Goal: Task Accomplishment & Management: Complete application form

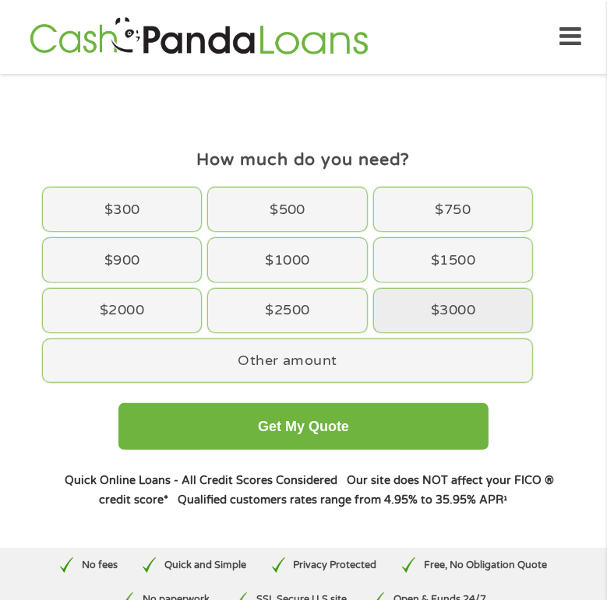
click at [441, 304] on div "$3000" at bounding box center [453, 311] width 158 height 44
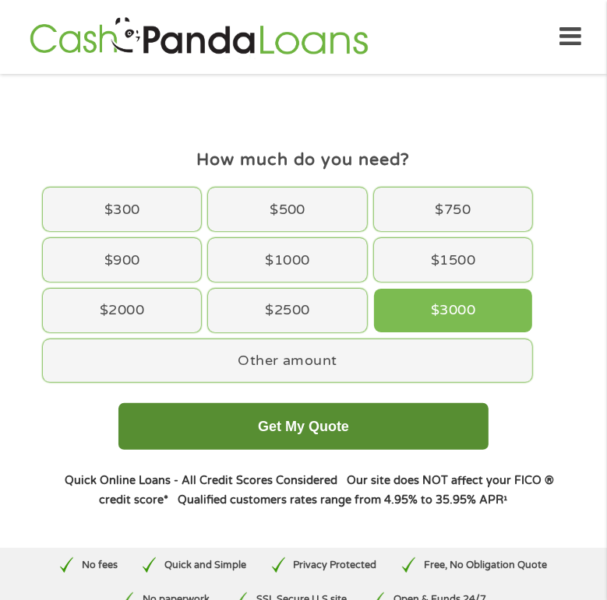
click at [300, 422] on button "Get My Quote" at bounding box center [303, 426] width 370 height 47
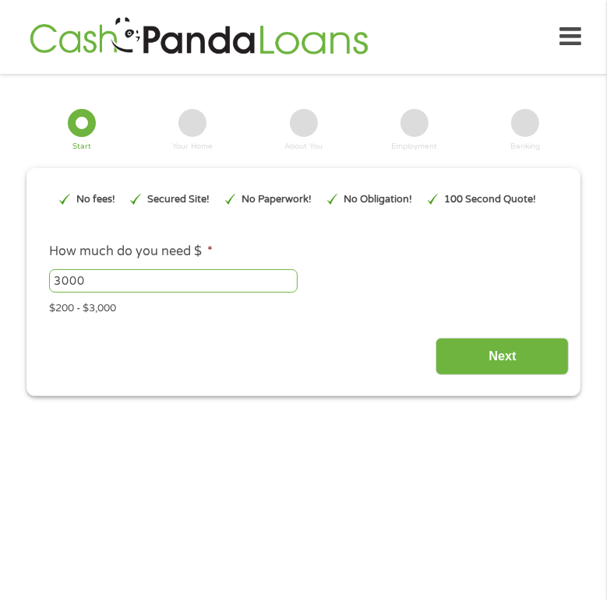
scroll to position [20, 0]
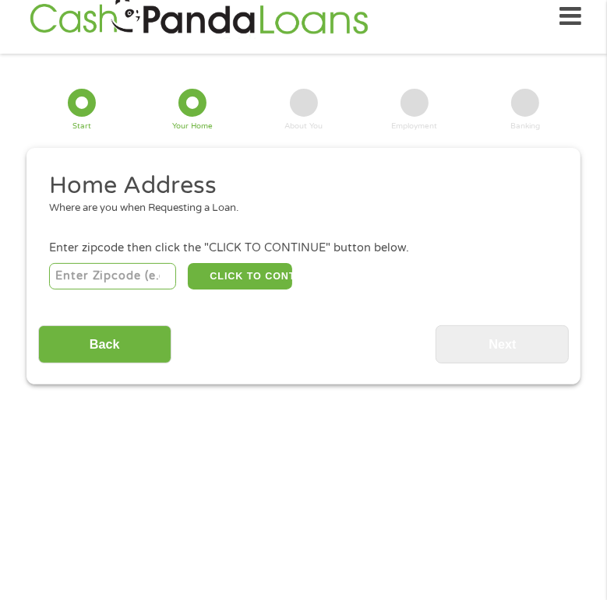
click at [109, 275] on input "number" at bounding box center [112, 276] width 127 height 26
type input "85138"
click at [245, 273] on button "CLICK TO CONTINUE" at bounding box center [240, 276] width 104 height 26
type input "85138"
type input "Maricopa"
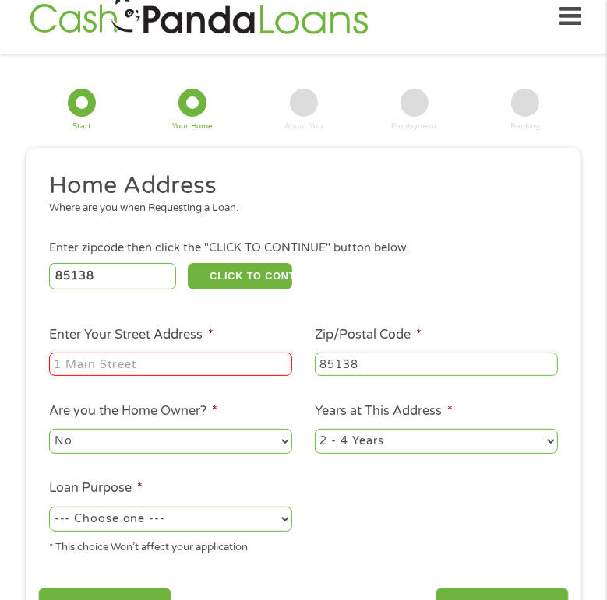
click at [164, 364] on input "Enter Your Street Address *" at bounding box center [170, 364] width 243 height 23
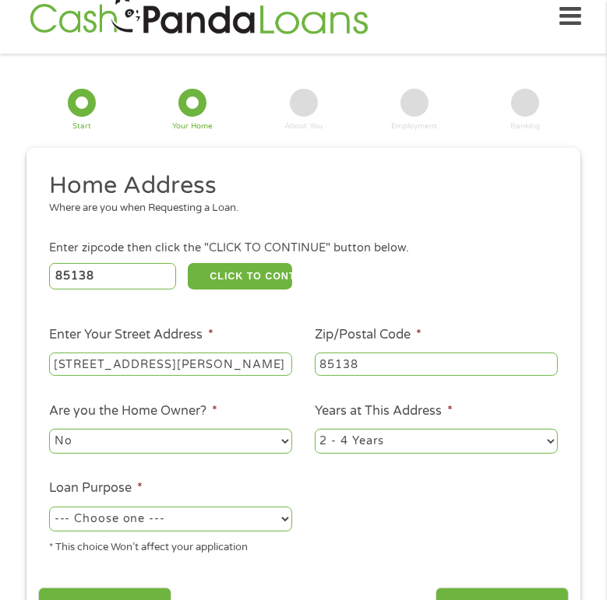
type input "17805 N Porter Road"
click at [553, 442] on select "1 Year or less 1 - 2 Years 2 - 4 Years Over 4 Years" at bounding box center [436, 441] width 243 height 25
click at [315, 431] on select "1 Year or less 1 - 2 Years 2 - 4 Years Over 4 Years" at bounding box center [436, 441] width 243 height 25
click at [285, 520] on select "--- Choose one --- Pay Bills Debt Consolidation Home Improvement Major Purchase…" at bounding box center [170, 519] width 243 height 25
select select "paybills"
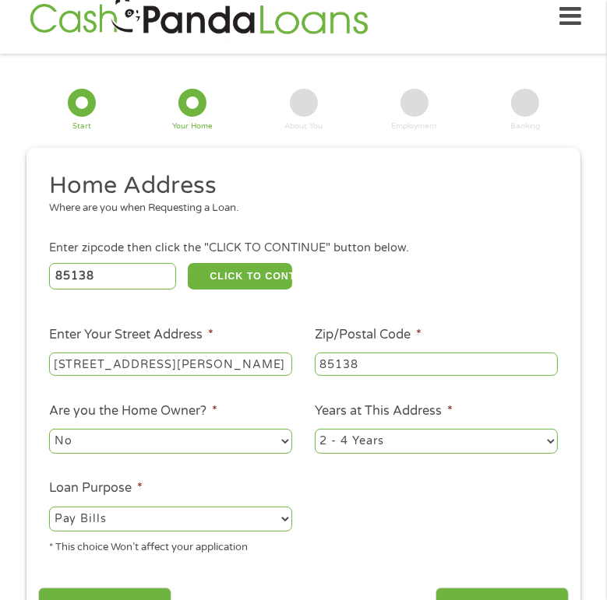
click at [49, 508] on select "--- Choose one --- Pay Bills Debt Consolidation Home Improvement Major Purchase…" at bounding box center [170, 519] width 243 height 25
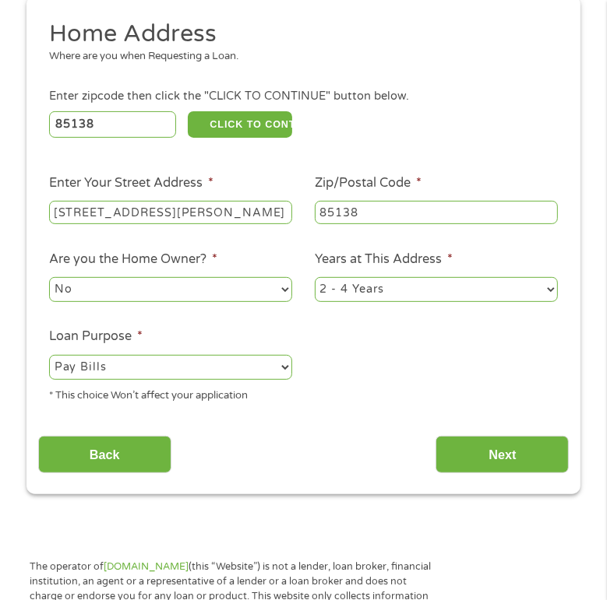
scroll to position [176, 0]
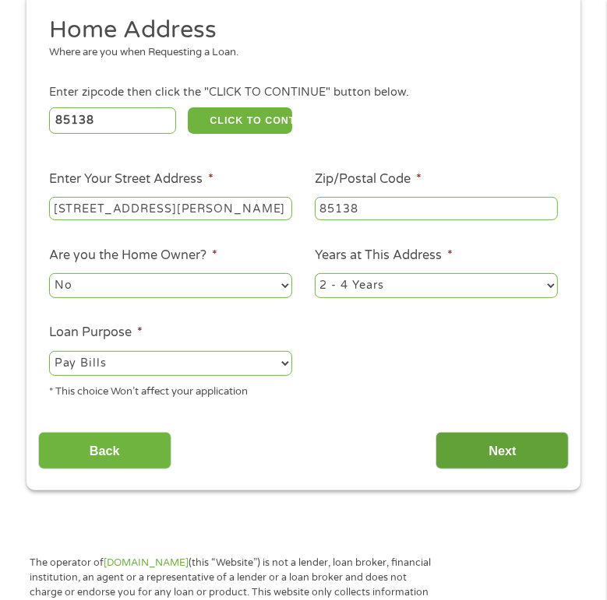
click at [514, 449] on input "Next" at bounding box center [501, 451] width 133 height 38
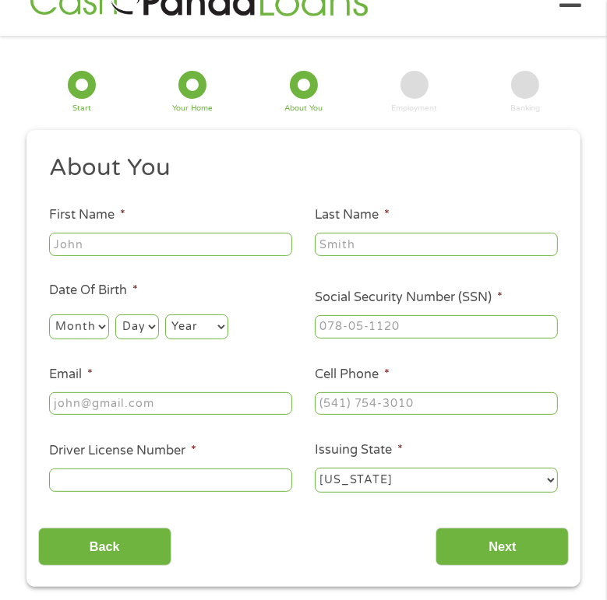
scroll to position [19, 0]
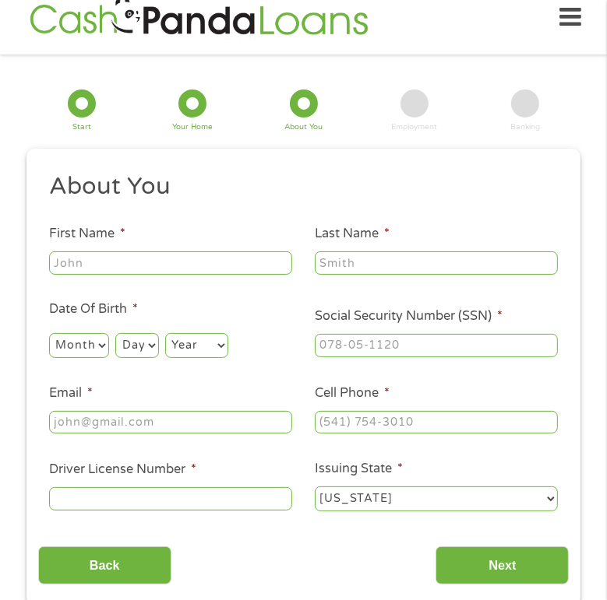
click at [167, 266] on input "First Name *" at bounding box center [170, 262] width 243 height 23
type input "Jacqueline"
click at [355, 263] on input "Harris" at bounding box center [436, 262] width 243 height 23
type input "Perrie"
click at [103, 341] on select "Month 1 2 3 4 5 6 7 8 9 10 11 12" at bounding box center [79, 345] width 60 height 25
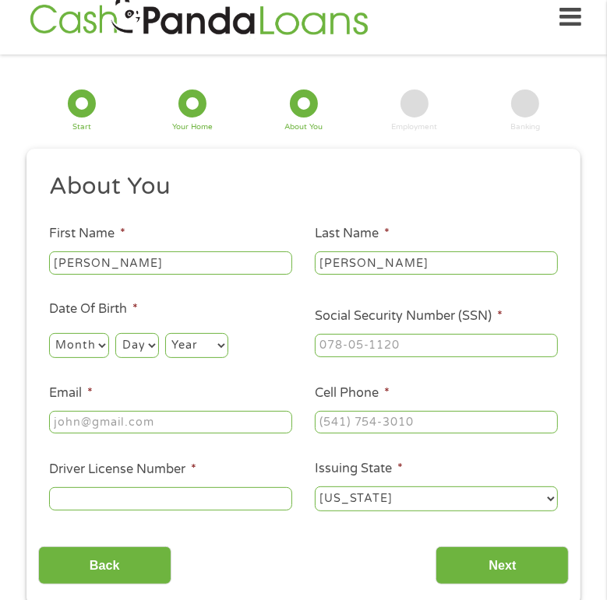
select select "5"
click at [49, 334] on select "Month 1 2 3 4 5 6 7 8 9 10 11 12" at bounding box center [79, 345] width 60 height 25
click at [156, 342] on select "Day 1 2 3 4 5 6 7 8 9 10 11 12 13 14 15 16 17 18 19 20 21 22 23 24 25 26 27 28 …" at bounding box center [136, 345] width 43 height 25
select select "4"
click at [115, 334] on select "Day 1 2 3 4 5 6 7 8 9 10 11 12 13 14 15 16 17 18 19 20 21 22 23 24 25 26 27 28 …" at bounding box center [136, 345] width 43 height 25
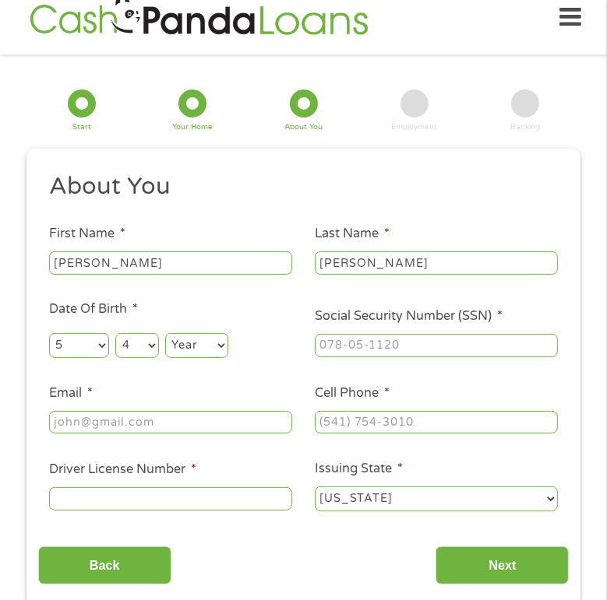
click at [223, 349] on select "Year 2007 2006 2005 2004 2003 2002 2001 2000 1999 1998 1997 1996 1995 1994 1993…" at bounding box center [196, 345] width 63 height 25
select select "1956"
click at [166, 334] on select "Year 2007 2006 2005 2004 2003 2002 2001 2000 1999 1998 1997 1996 1995 1994 1993…" at bounding box center [196, 345] width 63 height 25
click at [159, 424] on input "Email *" at bounding box center [170, 422] width 243 height 23
type input "perriejacqueline@gmail.com"
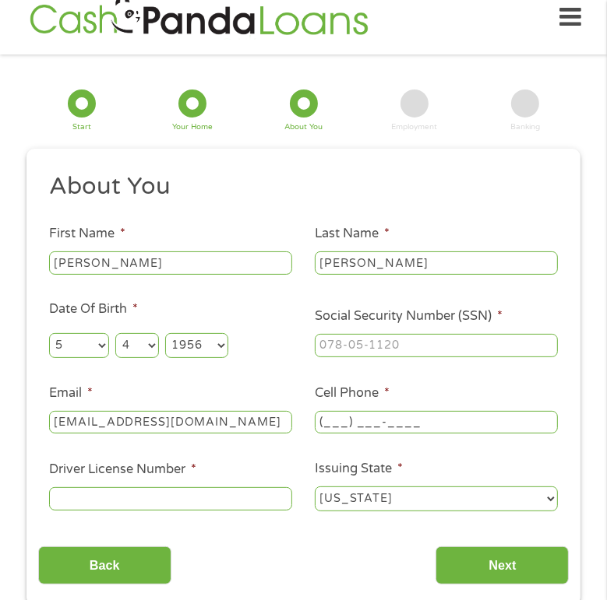
click at [351, 425] on input "(___) ___-____" at bounding box center [436, 422] width 243 height 23
type input "(480) 290-0471"
click at [237, 500] on input "Driver License Number *" at bounding box center [170, 498] width 243 height 23
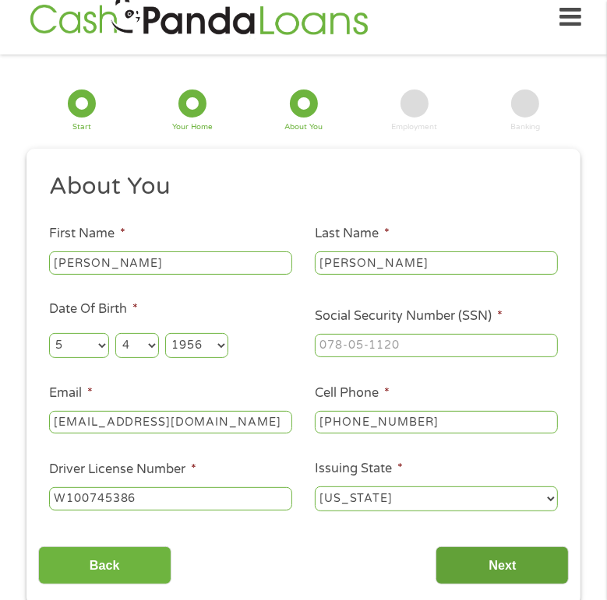
scroll to position [97, 0]
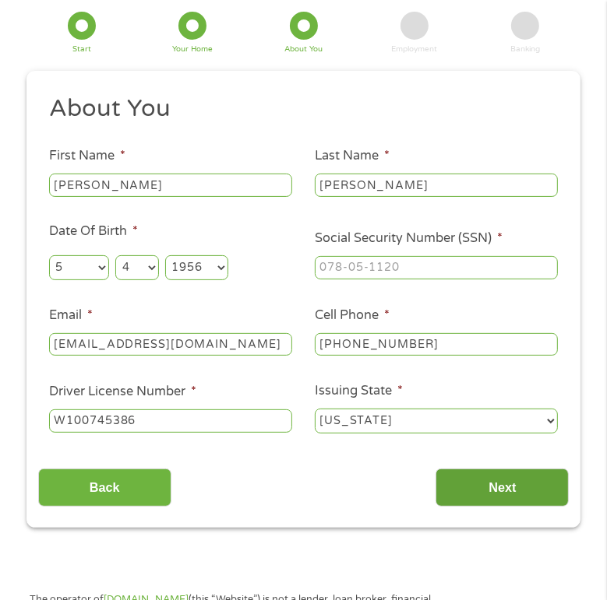
type input "W100745386"
click at [501, 490] on input "Next" at bounding box center [501, 488] width 133 height 38
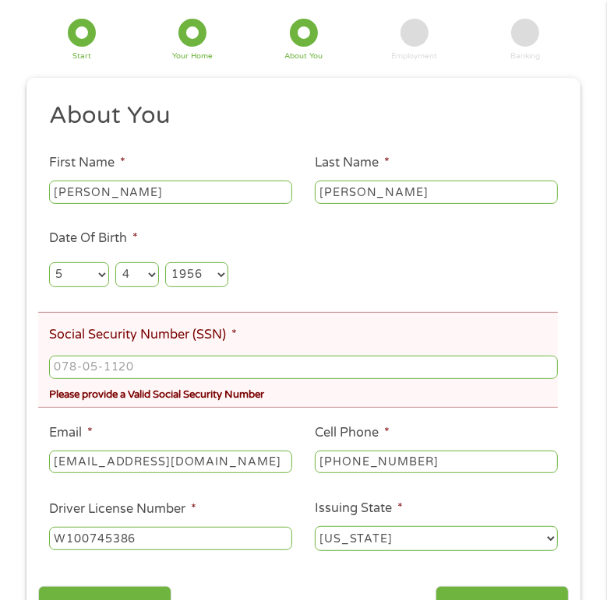
scroll to position [175, 0]
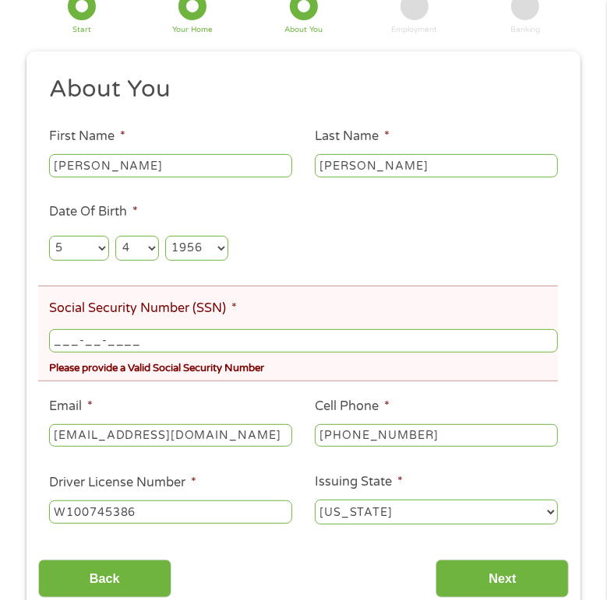
click at [102, 345] on input "___-__-____" at bounding box center [303, 340] width 508 height 23
type input "429-11-0905"
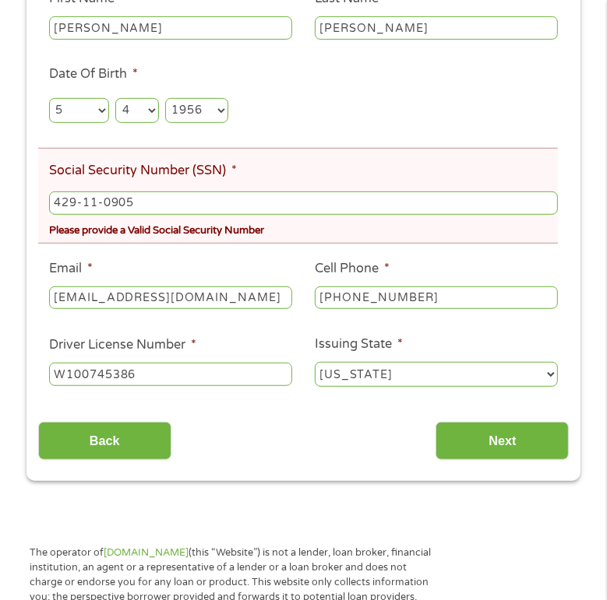
scroll to position [331, 0]
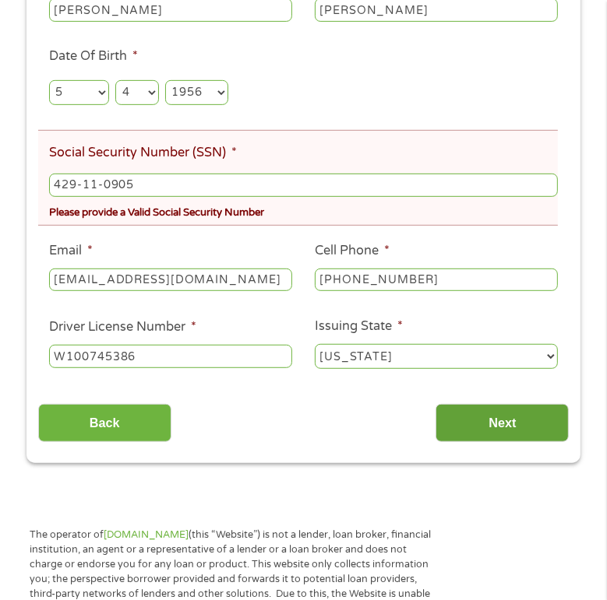
click at [505, 425] on input "Next" at bounding box center [501, 423] width 133 height 38
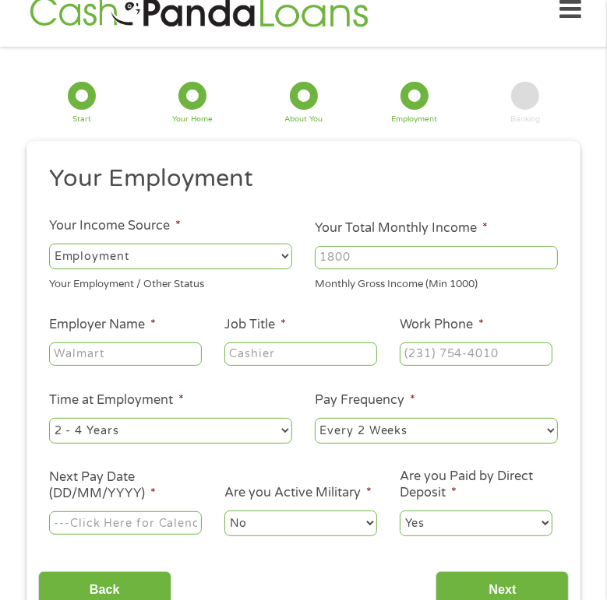
scroll to position [20, 0]
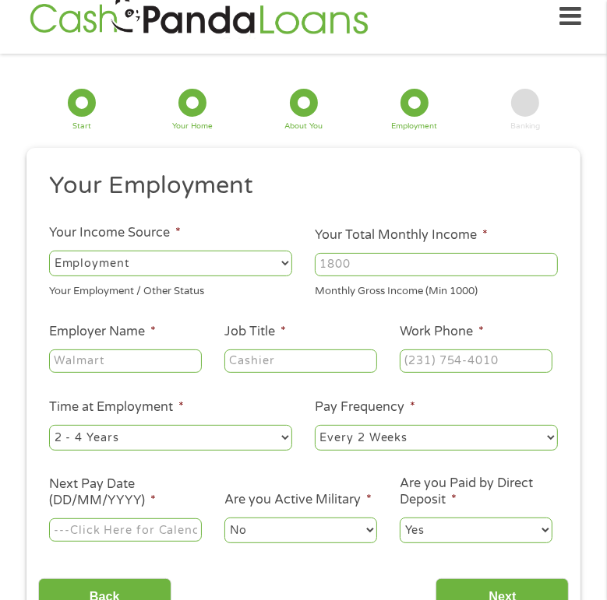
click at [283, 264] on select "--- Choose one --- Employment Self Employed Benefits" at bounding box center [170, 263] width 243 height 25
click at [49, 251] on select "--- Choose one --- Employment Self Employed Benefits" at bounding box center [170, 263] width 243 height 25
click at [354, 259] on input "Your Total Monthly Income *" at bounding box center [436, 264] width 243 height 23
type input "5200"
click at [146, 360] on input "Employer Name *" at bounding box center [125, 361] width 153 height 23
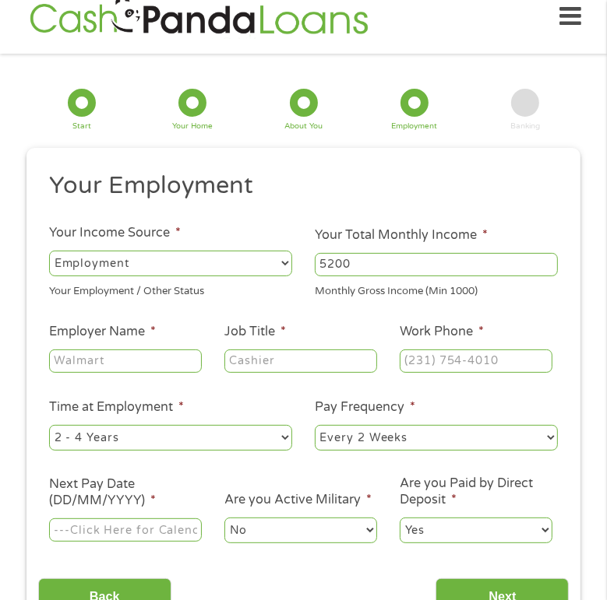
type input "M"
type input "J"
type input "Move My Stuff"
click at [274, 357] on input "Job Title *" at bounding box center [300, 361] width 153 height 23
type input "Scheduler"
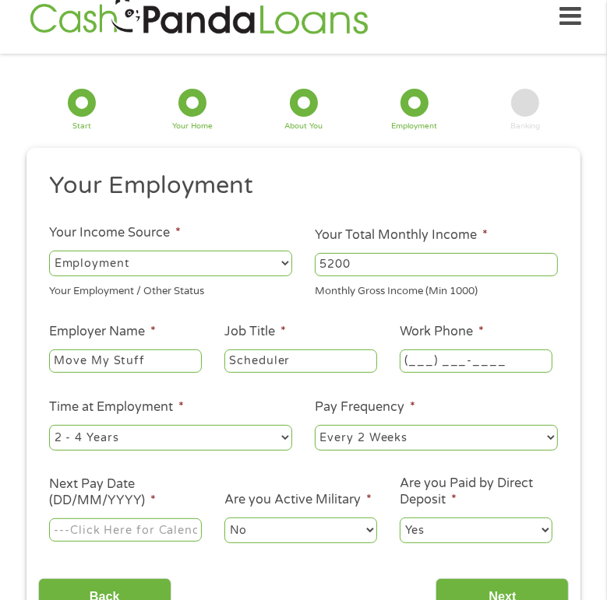
click at [458, 360] on input "(___) ___-____" at bounding box center [475, 361] width 153 height 23
click at [424, 358] on input "(___) __5-20__" at bounding box center [475, 361] width 153 height 23
drag, startPoint x: 492, startPoint y: 359, endPoint x: 389, endPoint y: 350, distance: 104.0
click at [389, 350] on li "Work Phone * (__5) 205-20__" at bounding box center [476, 348] width 175 height 53
type input "(520) 637-3508"
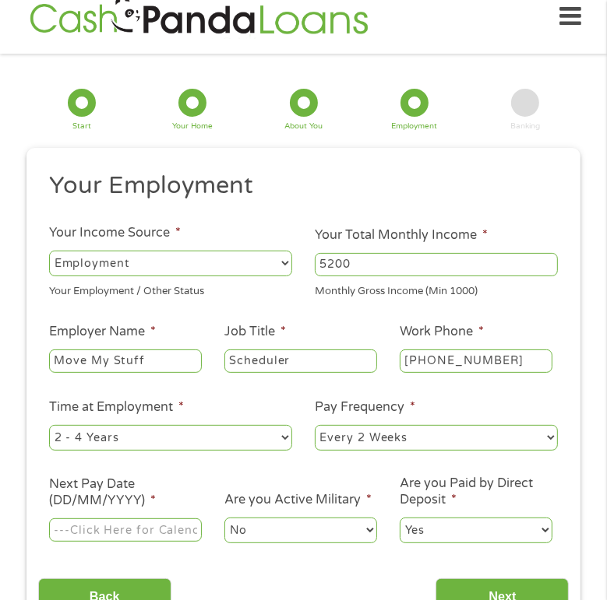
click at [168, 441] on select "--- Choose one --- 1 Year or less 1 - 2 Years 2 - 4 Years Over 4 Years" at bounding box center [170, 437] width 243 height 25
select select "60months"
click at [49, 427] on select "--- Choose one --- 1 Year or less 1 - 2 Years 2 - 4 Years Over 4 Years" at bounding box center [170, 437] width 243 height 25
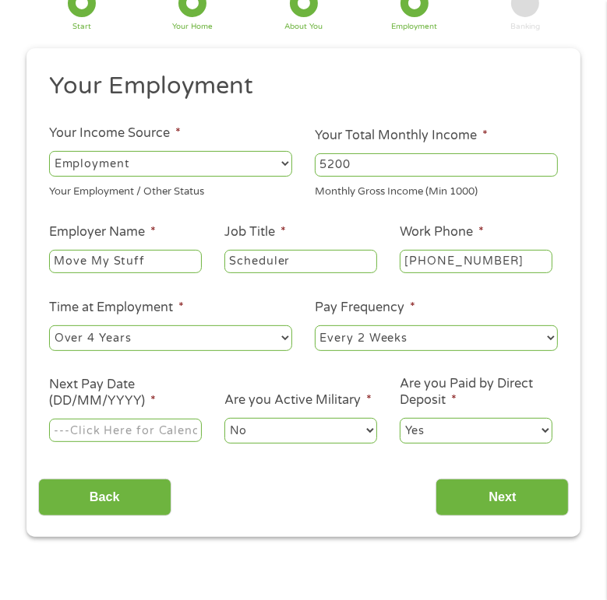
scroll to position [176, 0]
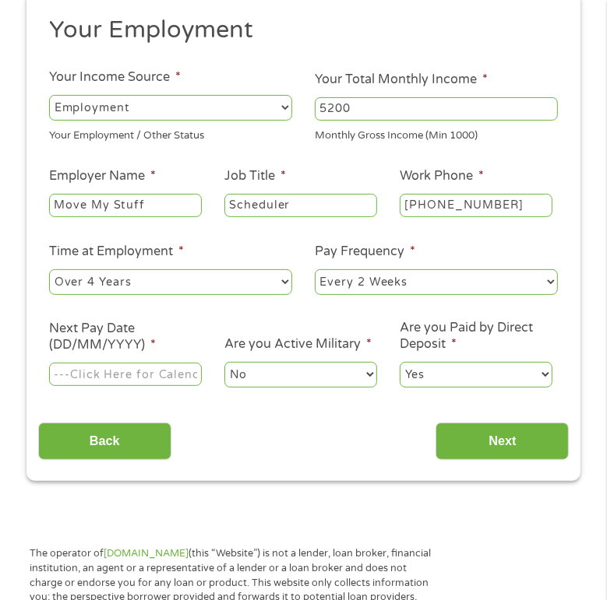
click at [175, 372] on input "Next Pay Date (DD/MM/YYYY) *" at bounding box center [125, 374] width 153 height 23
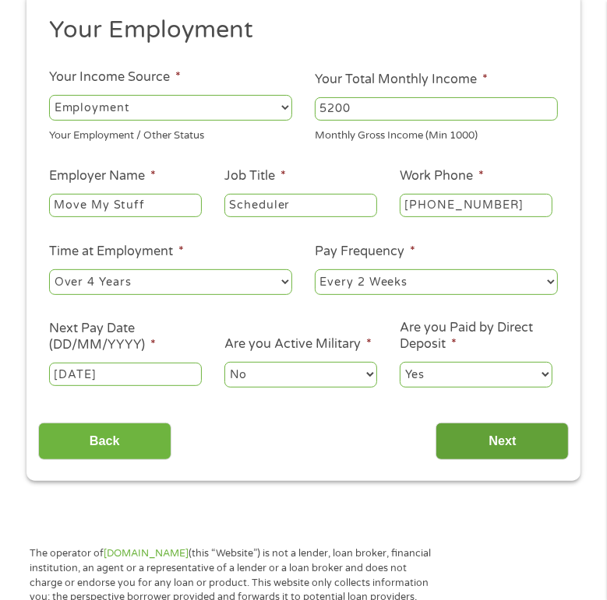
type input "12/09/2025"
click at [504, 440] on input "Next" at bounding box center [501, 442] width 133 height 38
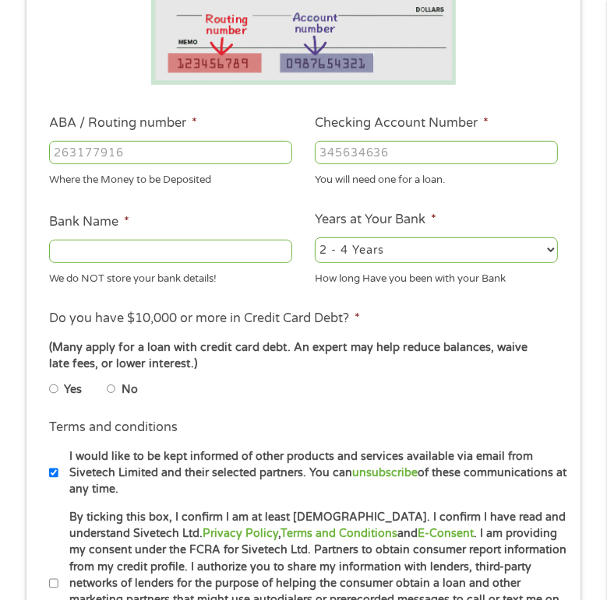
scroll to position [331, 0]
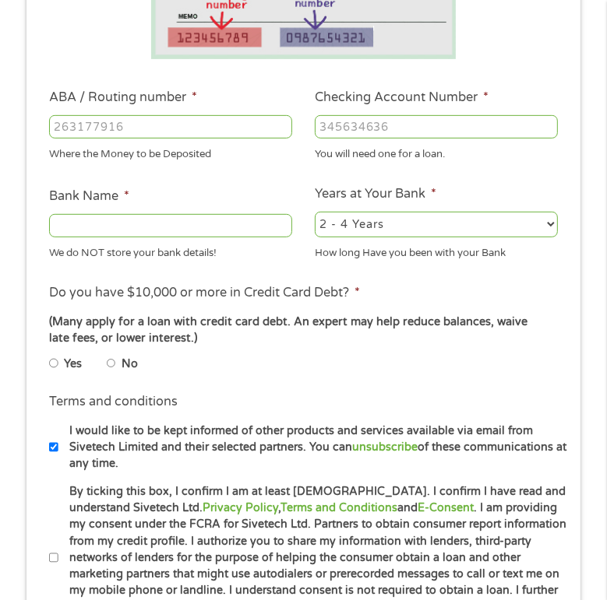
click at [121, 124] on input "ABA / Routing number *" at bounding box center [170, 126] width 243 height 23
type input "011001276"
type input "ONEUNITED BANK"
type input "011001276"
click at [374, 128] on input "Checking Account Number *" at bounding box center [436, 126] width 243 height 23
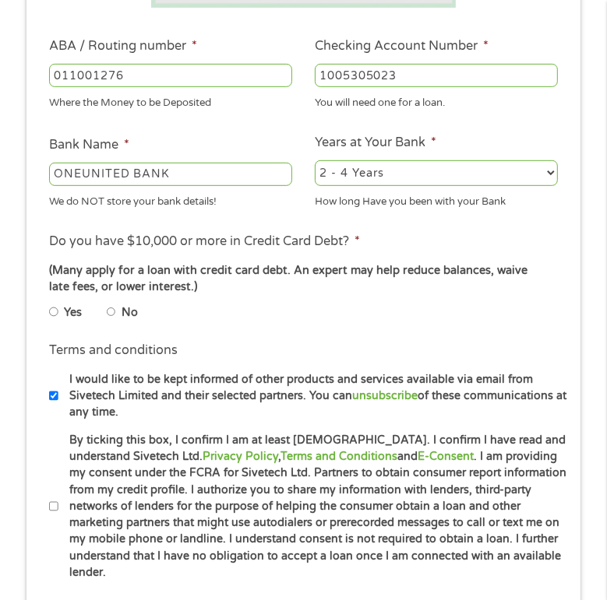
scroll to position [409, 0]
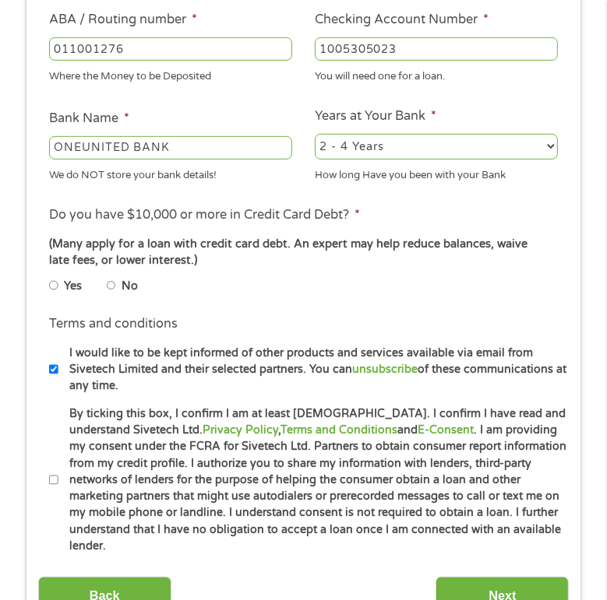
type input "1005305023"
click at [107, 285] on input "No" at bounding box center [111, 285] width 9 height 19
radio input "true"
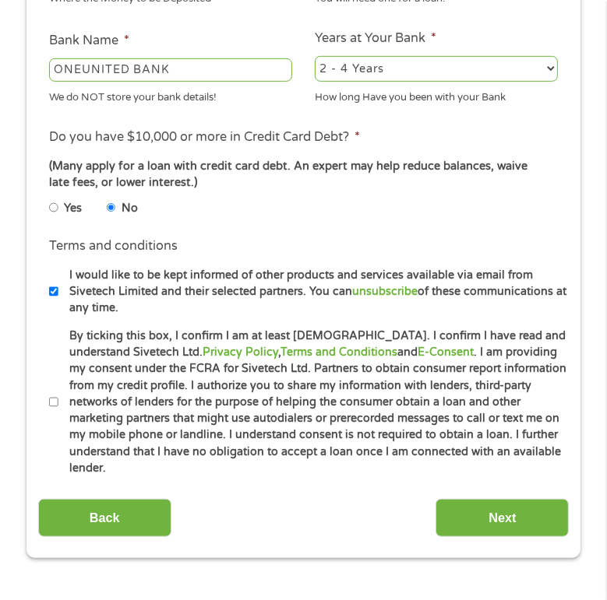
scroll to position [564, 0]
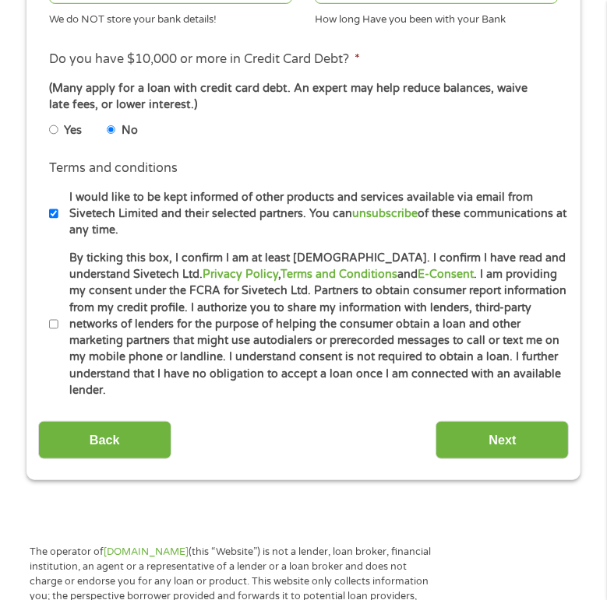
click at [51, 316] on input "By ticking this box, I confirm I am at least 18 years old. I confirm I have rea…" at bounding box center [53, 324] width 9 height 19
checkbox input "true"
click at [55, 216] on input "I would like to be kept informed of other products and services available via e…" at bounding box center [53, 214] width 9 height 19
checkbox input "false"
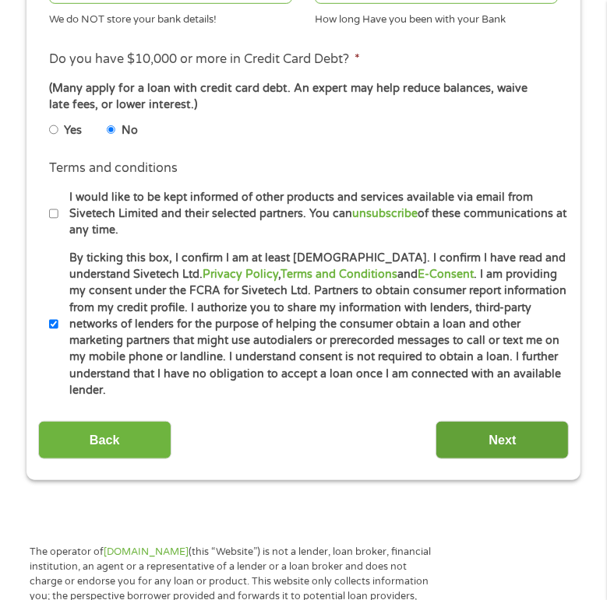
click at [499, 421] on input "Next" at bounding box center [501, 440] width 133 height 38
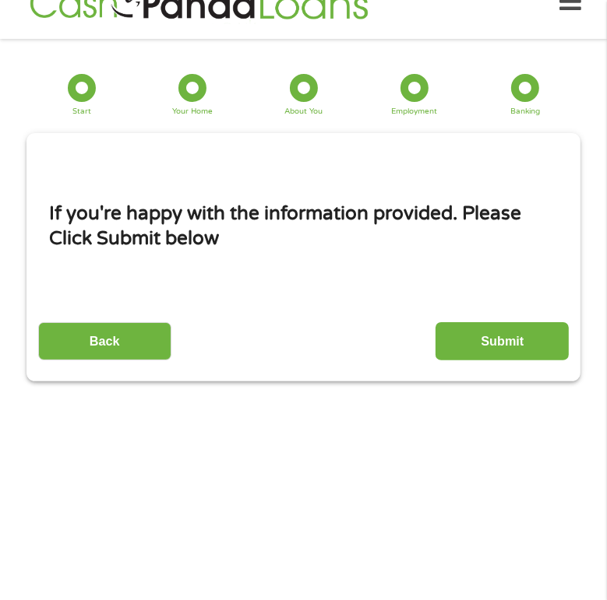
scroll to position [19, 0]
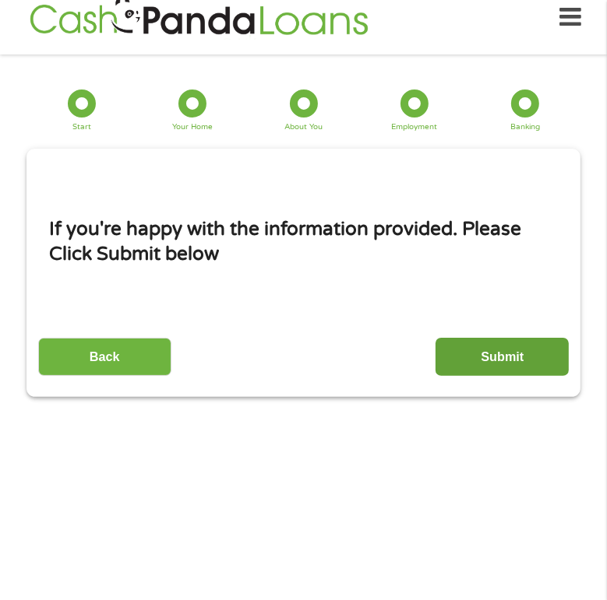
click at [503, 357] on input "Submit" at bounding box center [501, 357] width 133 height 38
